Goal: Transaction & Acquisition: Purchase product/service

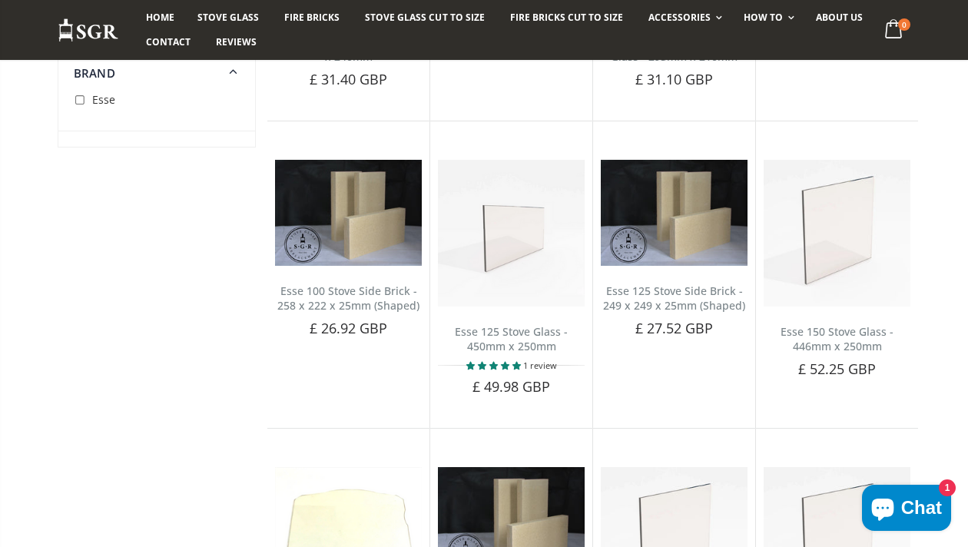
scroll to position [377, 0]
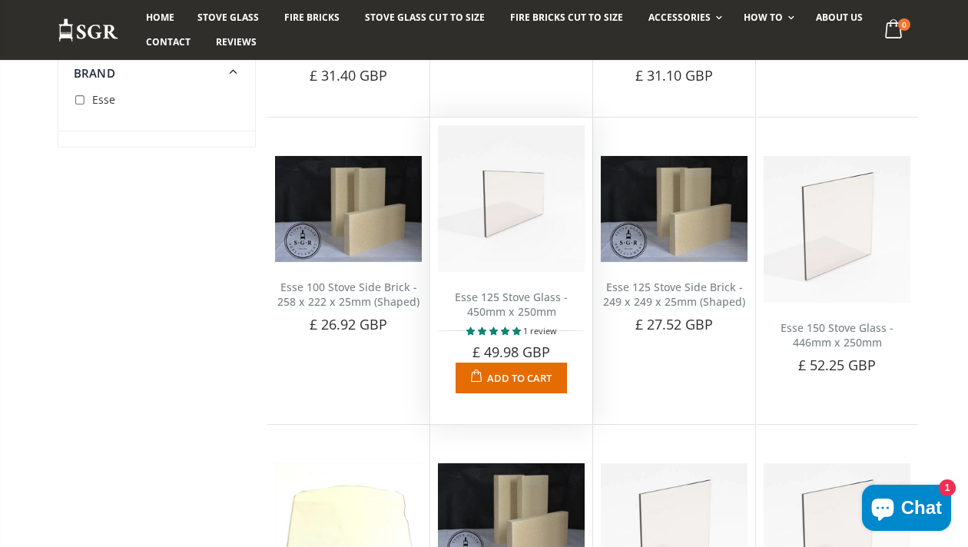
click at [519, 252] on img at bounding box center [511, 198] width 147 height 147
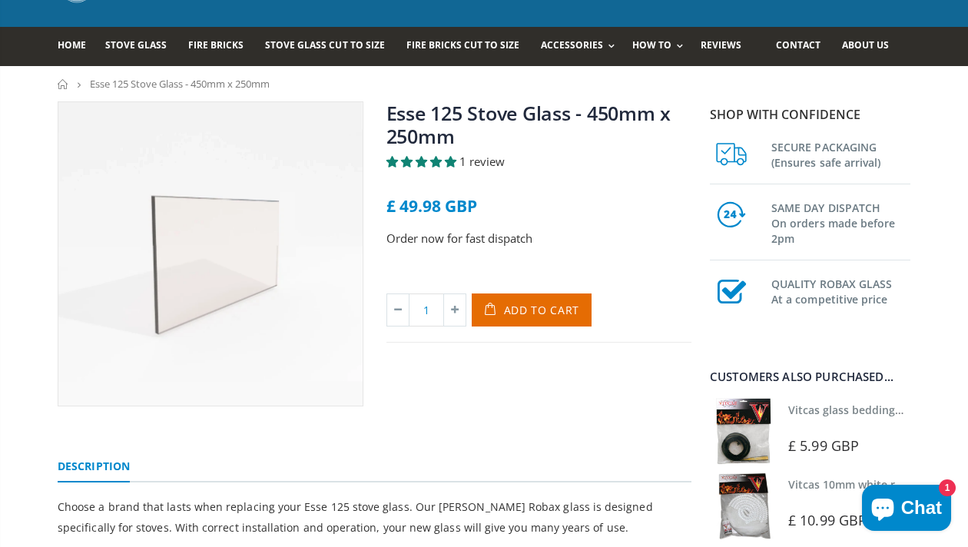
scroll to position [79, 0]
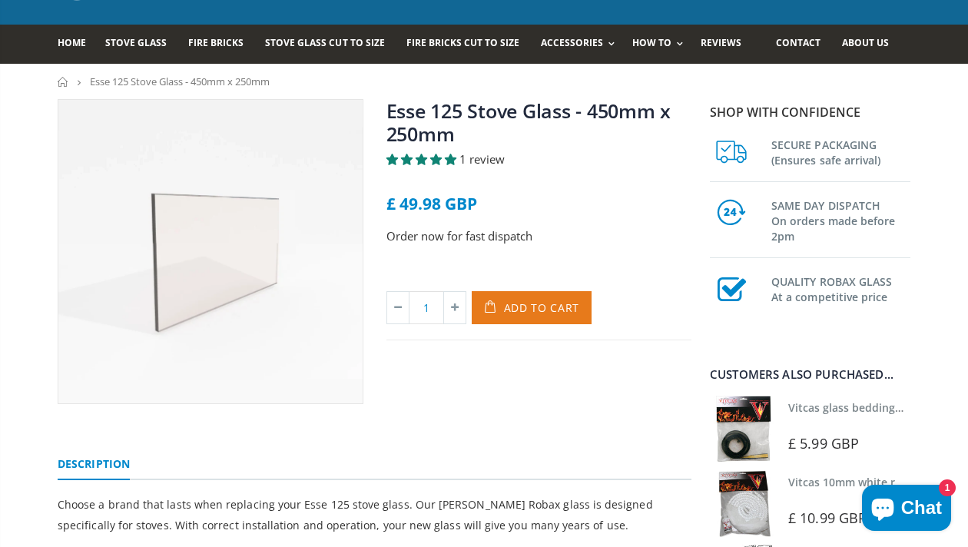
click at [530, 307] on span "Add to Cart" at bounding box center [542, 307] width 76 height 15
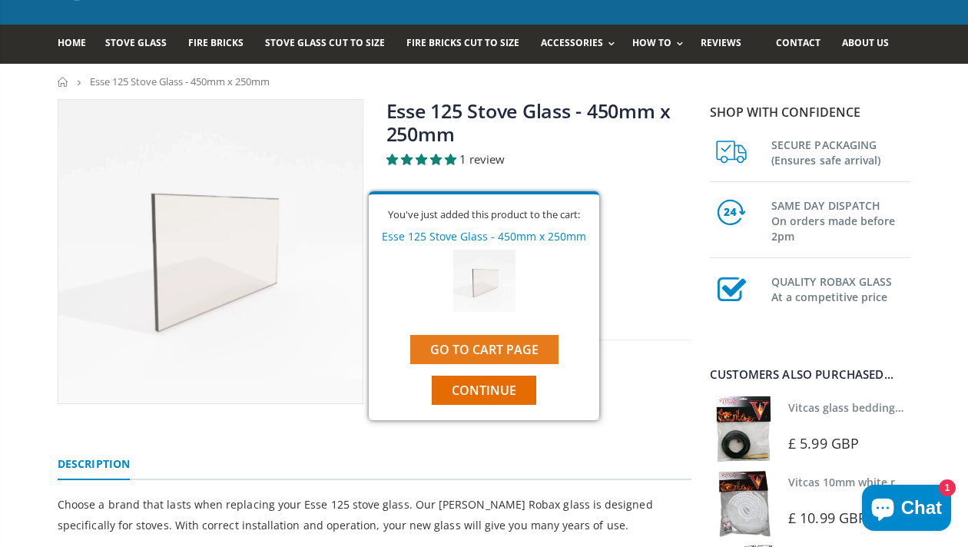
click at [481, 342] on link "Go to cart page" at bounding box center [484, 349] width 148 height 29
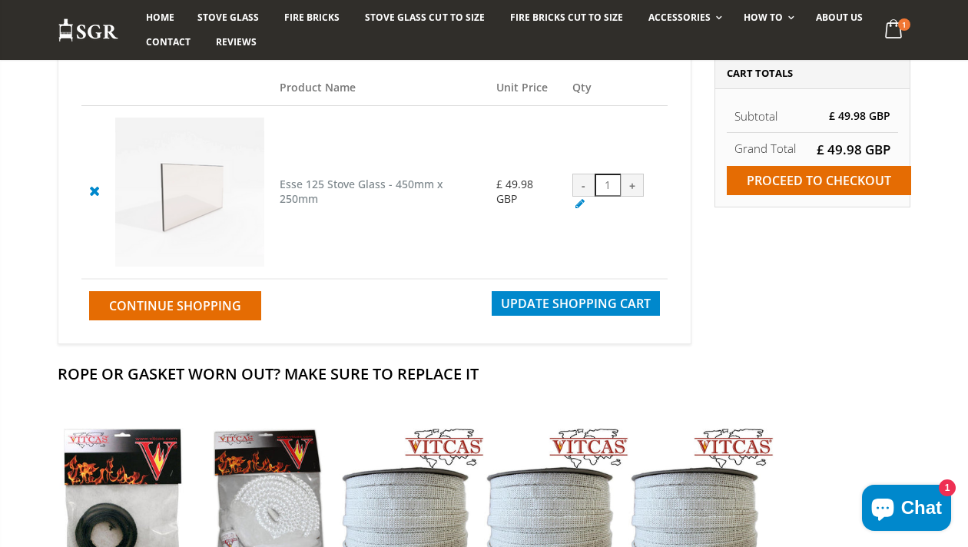
scroll to position [184, 0]
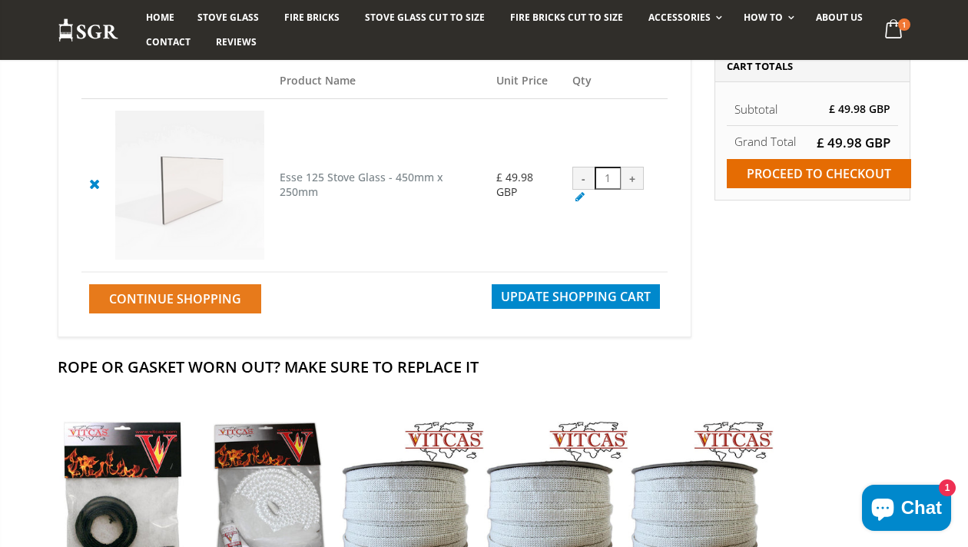
click at [217, 304] on span "Continue Shopping" at bounding box center [175, 298] width 132 height 17
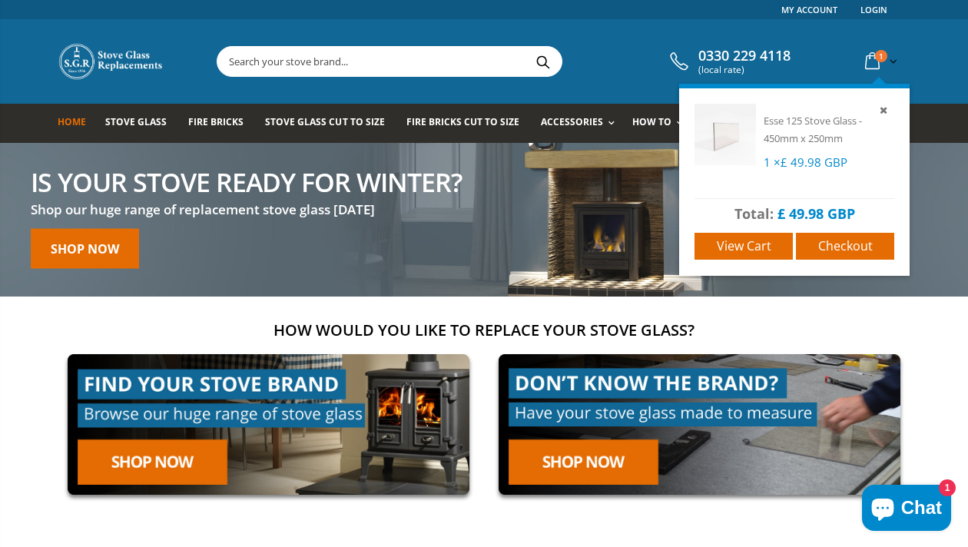
click at [874, 58] on icon at bounding box center [872, 62] width 27 height 28
click at [852, 250] on span "Checkout" at bounding box center [845, 245] width 55 height 17
